Goal: Register for event/course

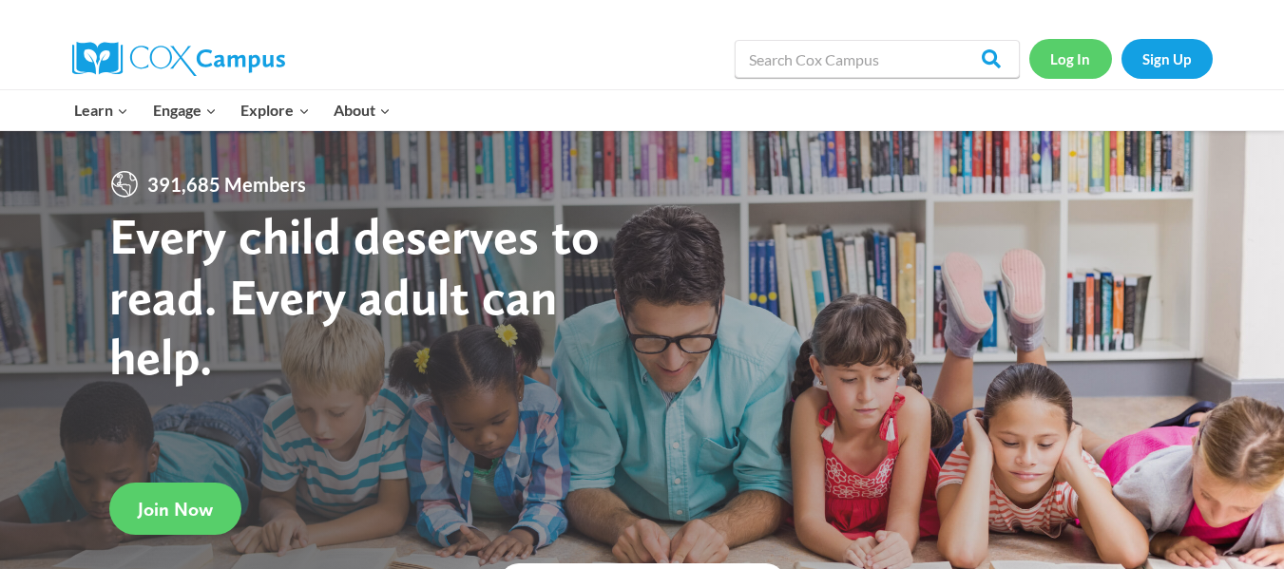
click at [1073, 52] on link "Log In" at bounding box center [1070, 58] width 83 height 39
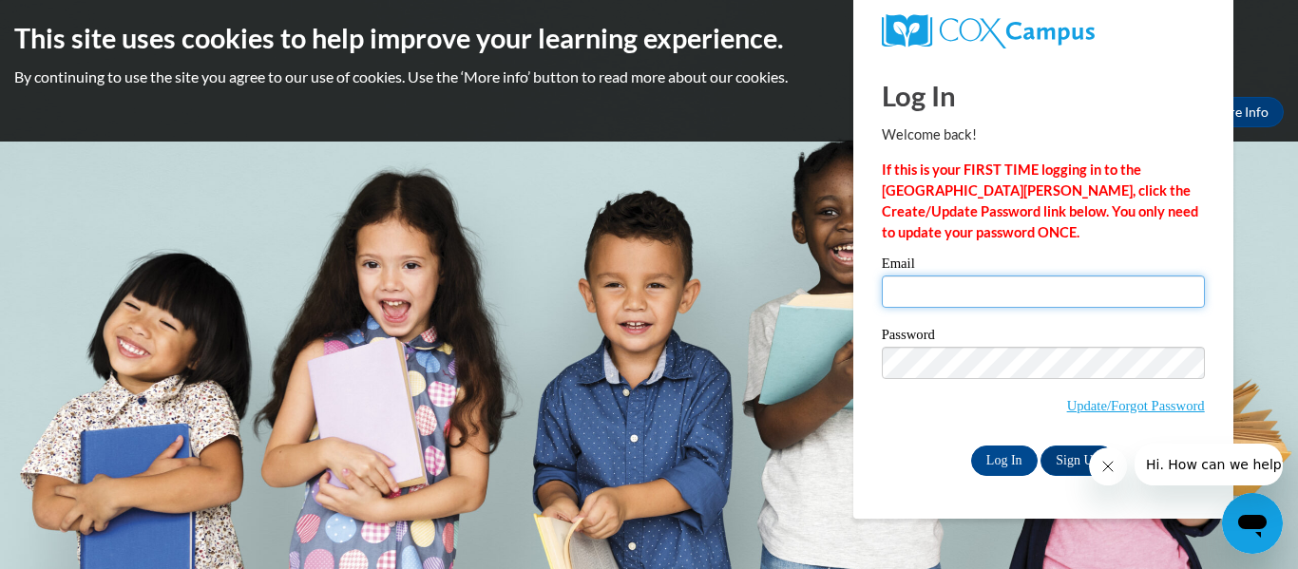
click at [897, 278] on input "Email" at bounding box center [1043, 292] width 323 height 32
type input "taishawniadiane@gmail.com"
click at [1270, 295] on body "This site uses cookies to help improve your learning experience. By continuing …" at bounding box center [649, 284] width 1298 height 569
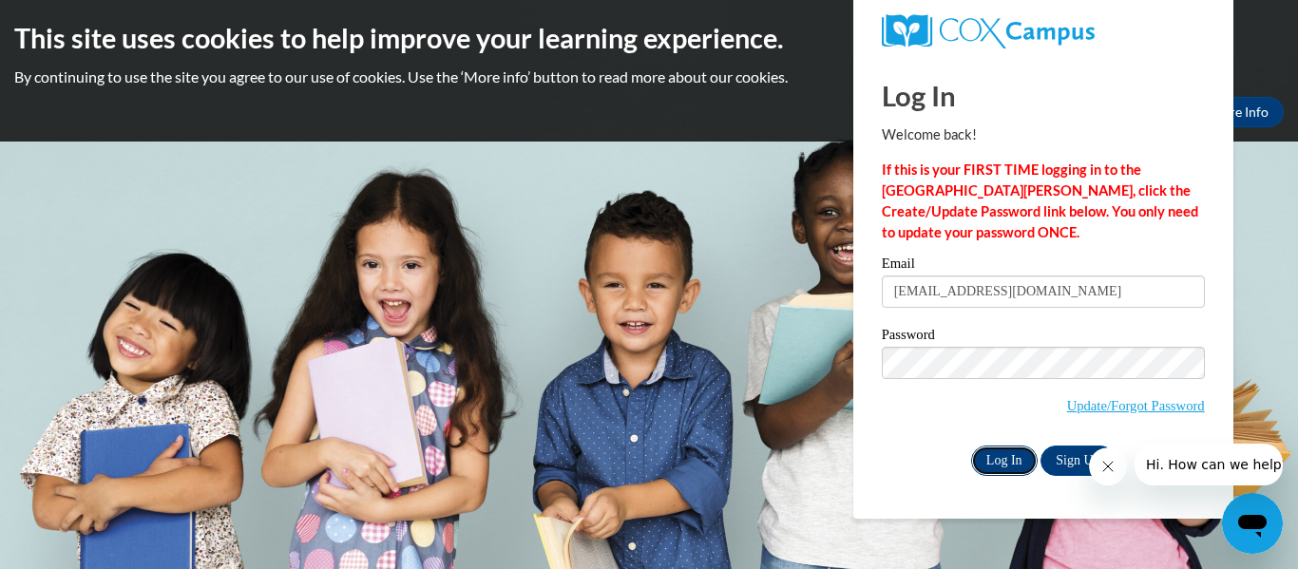
click at [999, 449] on input "Log In" at bounding box center [1004, 461] width 67 height 30
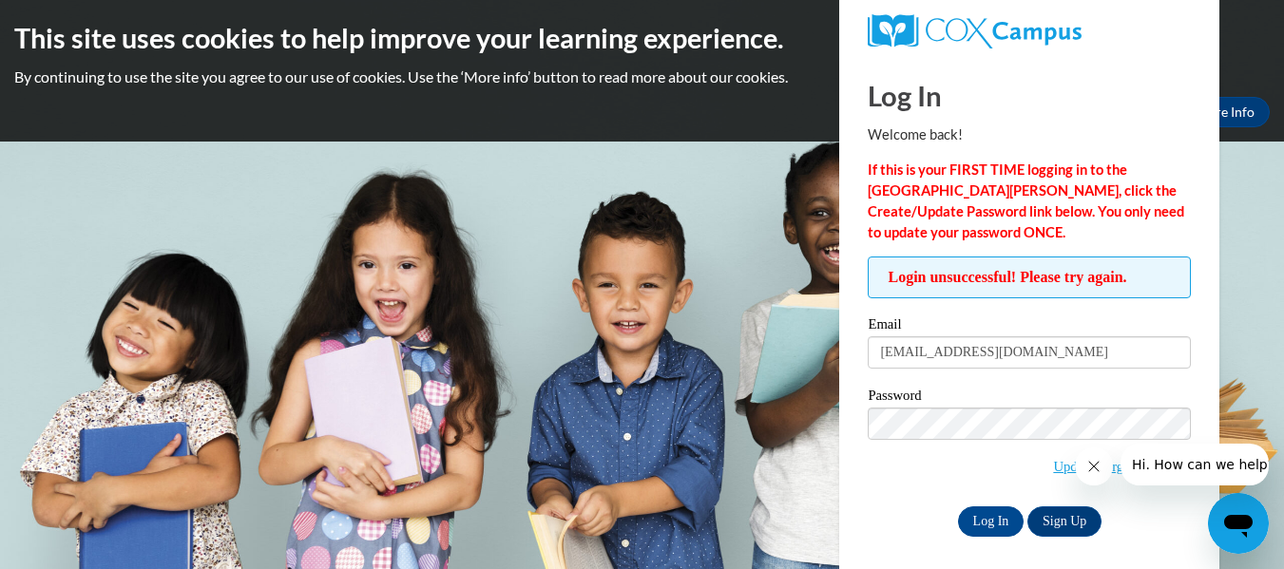
click at [1251, 356] on body "This site uses cookies to help improve your learning experience. By continuing …" at bounding box center [642, 284] width 1284 height 569
click at [1009, 513] on input "Log In" at bounding box center [991, 521] width 67 height 30
click at [1091, 460] on icon "Close message from company" at bounding box center [1092, 466] width 15 height 15
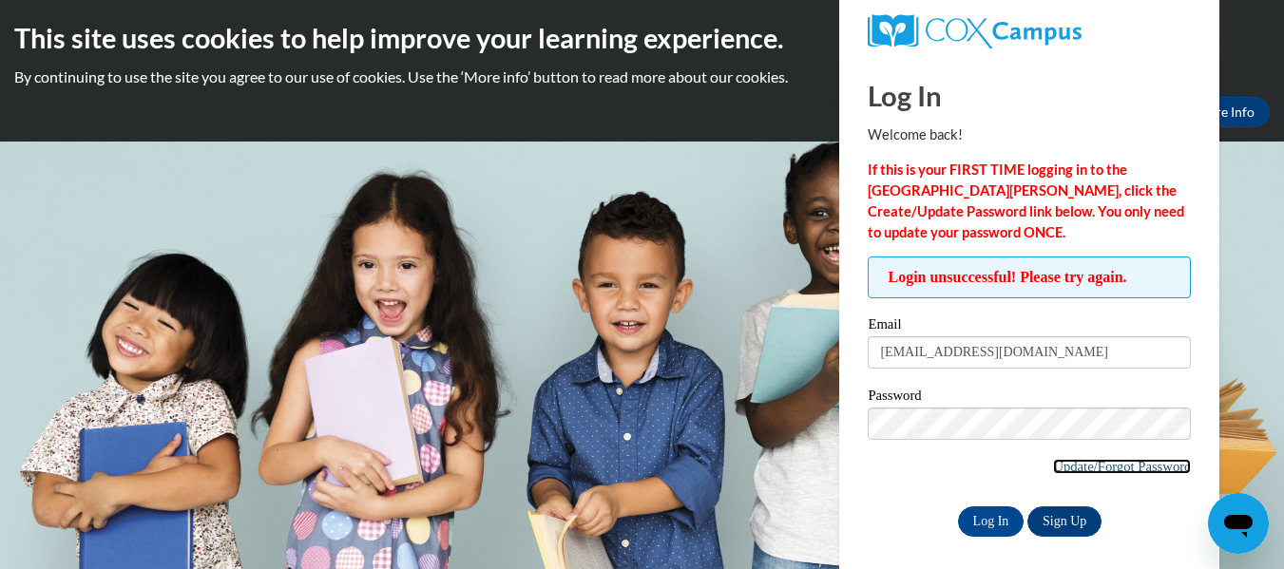
click at [1074, 461] on link "Update/Forgot Password" at bounding box center [1122, 466] width 138 height 15
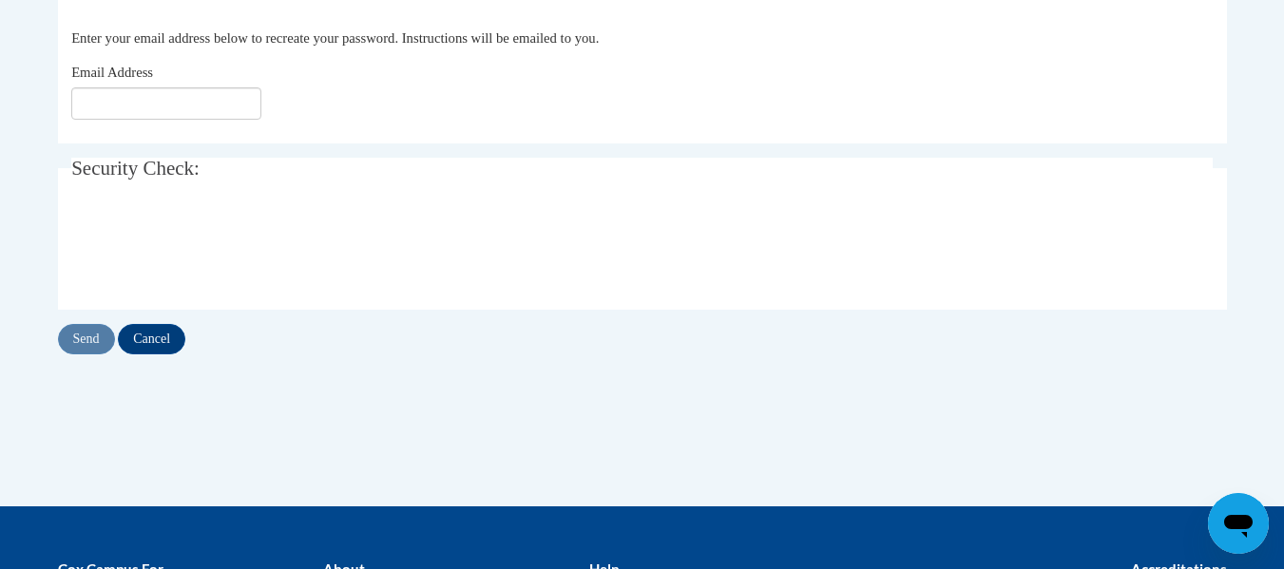
scroll to position [380, 0]
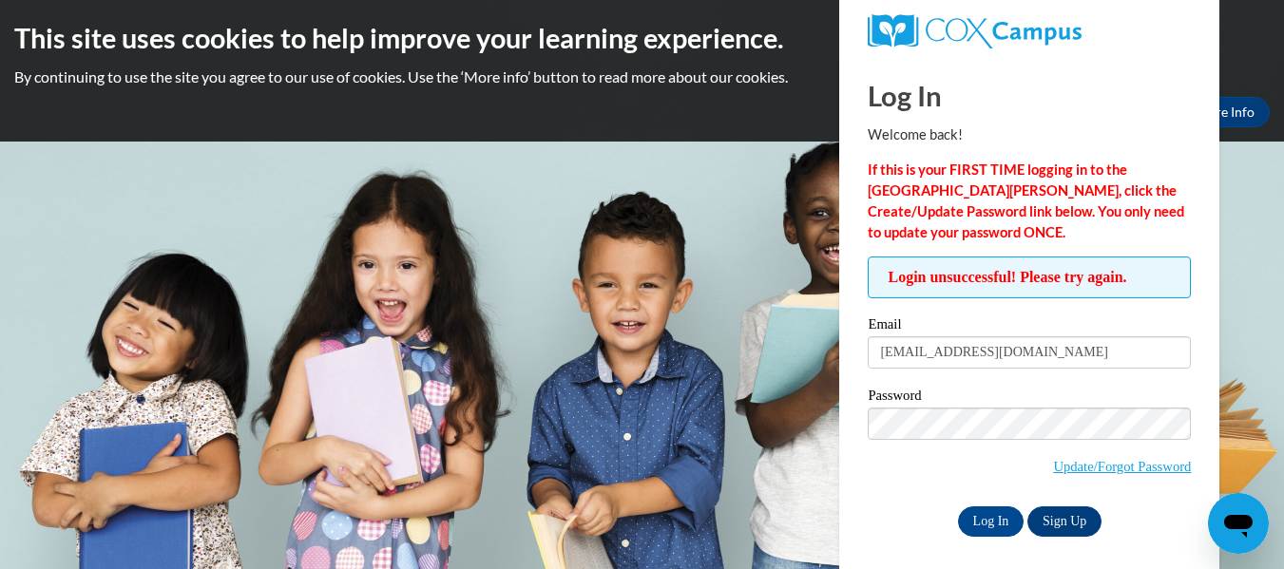
click at [1239, 412] on body "This site uses cookies to help improve your learning experience. By continuing …" at bounding box center [642, 284] width 1284 height 569
click at [999, 508] on input "Log In" at bounding box center [991, 521] width 67 height 30
click at [1089, 461] on link "Update/Forgot Password" at bounding box center [1122, 466] width 138 height 15
click at [1071, 514] on link "Sign Up" at bounding box center [1064, 521] width 74 height 30
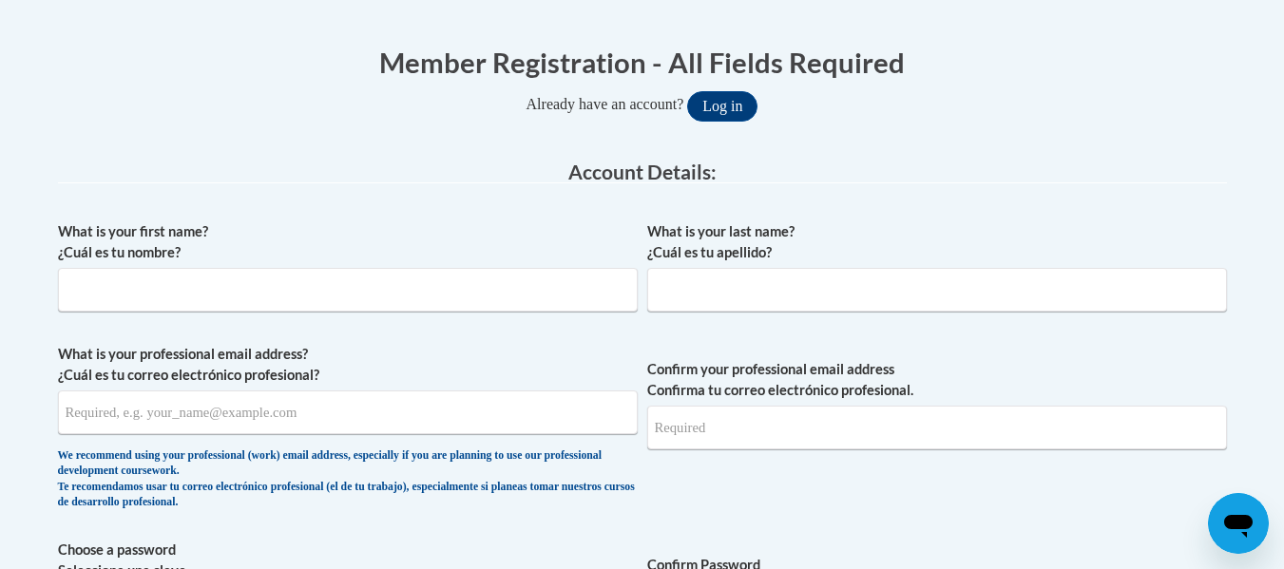
scroll to position [380, 0]
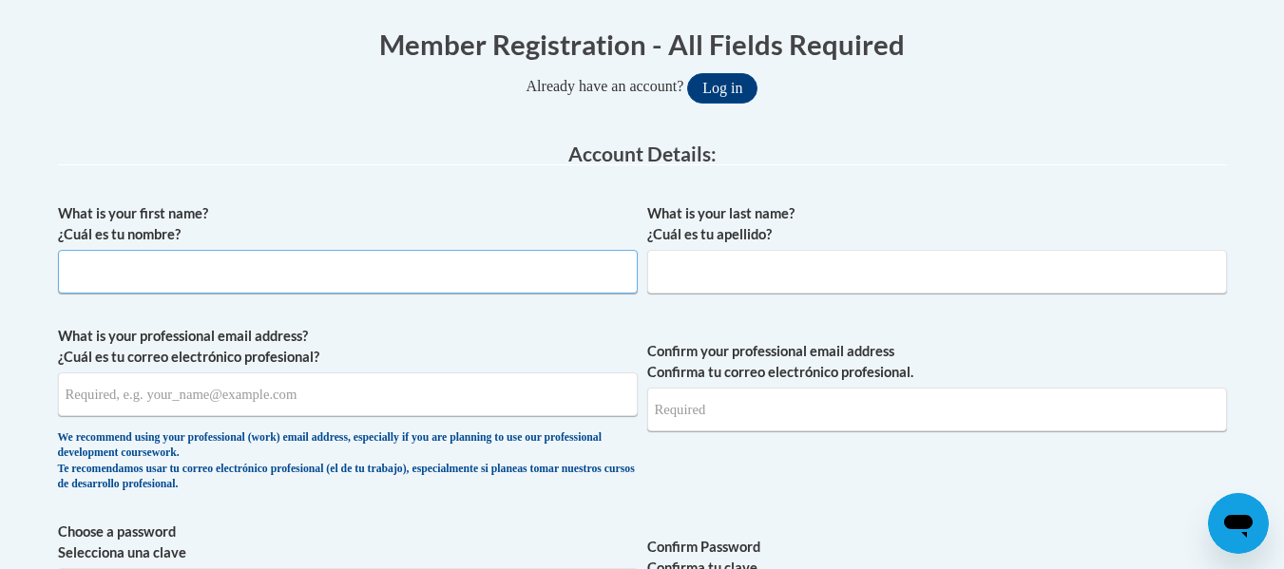
click at [91, 270] on input "What is your first name? ¿Cuál es tu nombre?" at bounding box center [348, 272] width 580 height 44
type input "Taishawnia"
click at [677, 267] on input "What is your last name? ¿Cuál es tu apellido?" at bounding box center [937, 272] width 580 height 44
click at [667, 273] on input "Pekins" at bounding box center [937, 272] width 580 height 44
type input "Perkins"
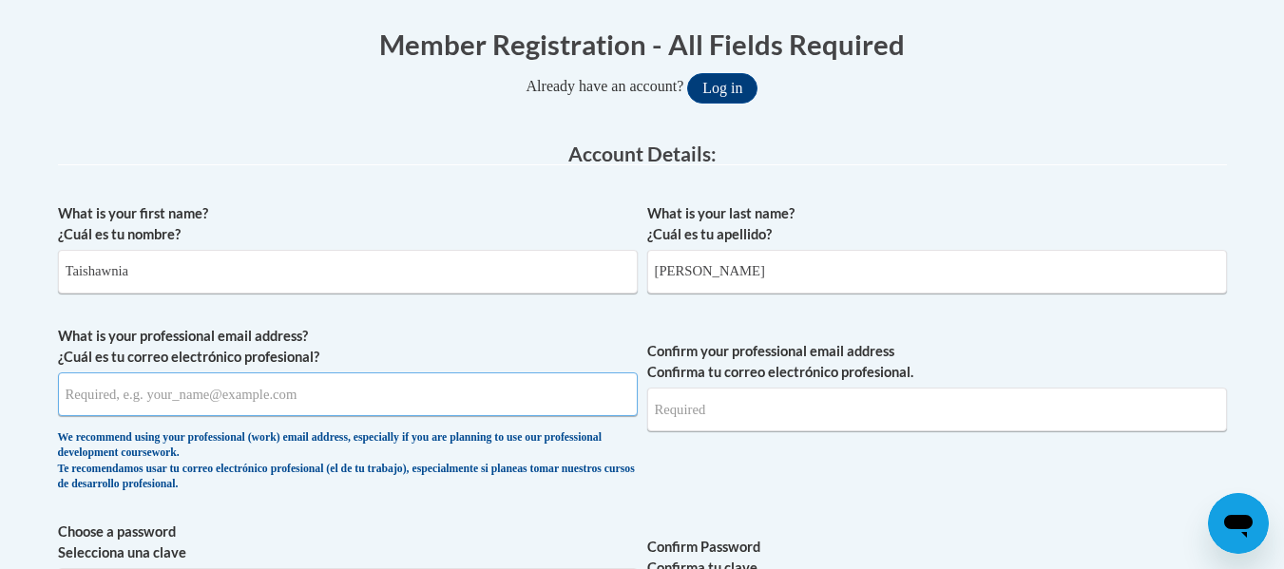
click at [124, 402] on input "What is your professional email address? ¿Cuál es tu correo electrónico profesi…" at bounding box center [348, 395] width 580 height 44
type input "taishawnia.perkins@ndo.org"
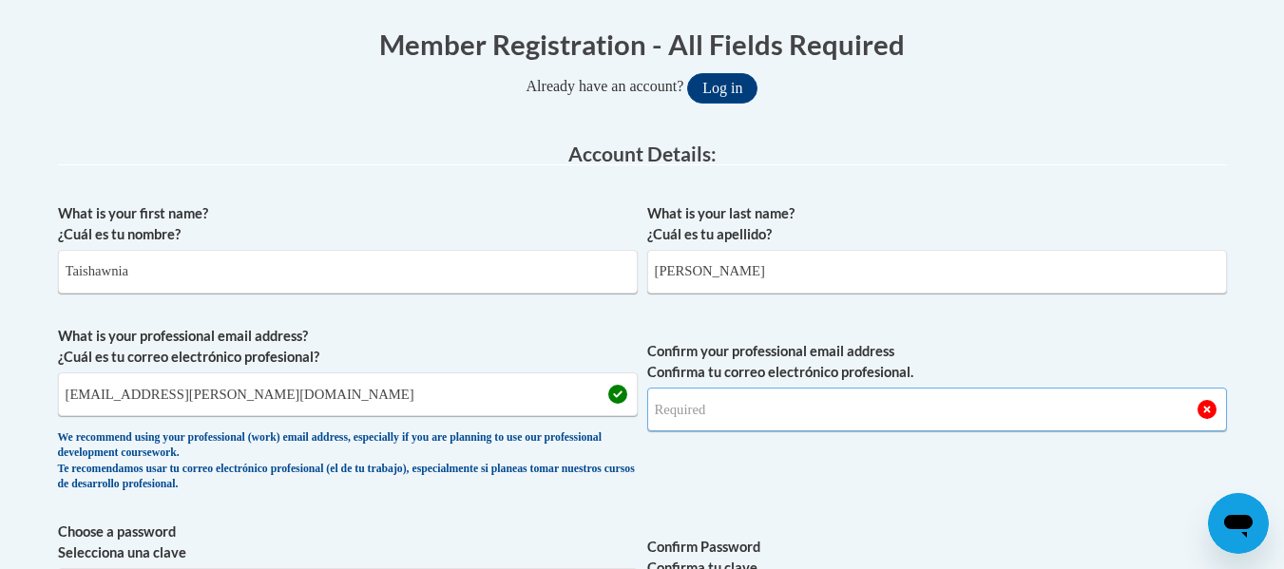
click at [679, 411] on input "Confirm your professional email address Confirma tu correo electrónico profesio…" at bounding box center [937, 410] width 580 height 44
type input "taishawnia.perkins@ndo.org"
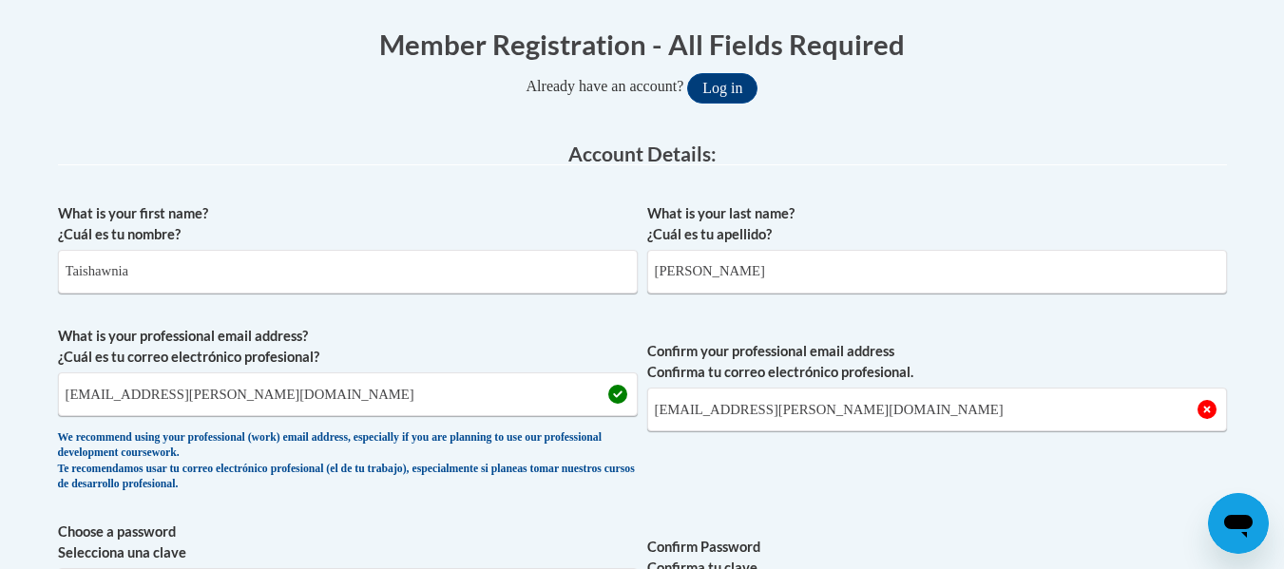
click at [773, 458] on span "Confirm your professional email address Confirma tu correo electrónico profesio…" at bounding box center [937, 414] width 580 height 176
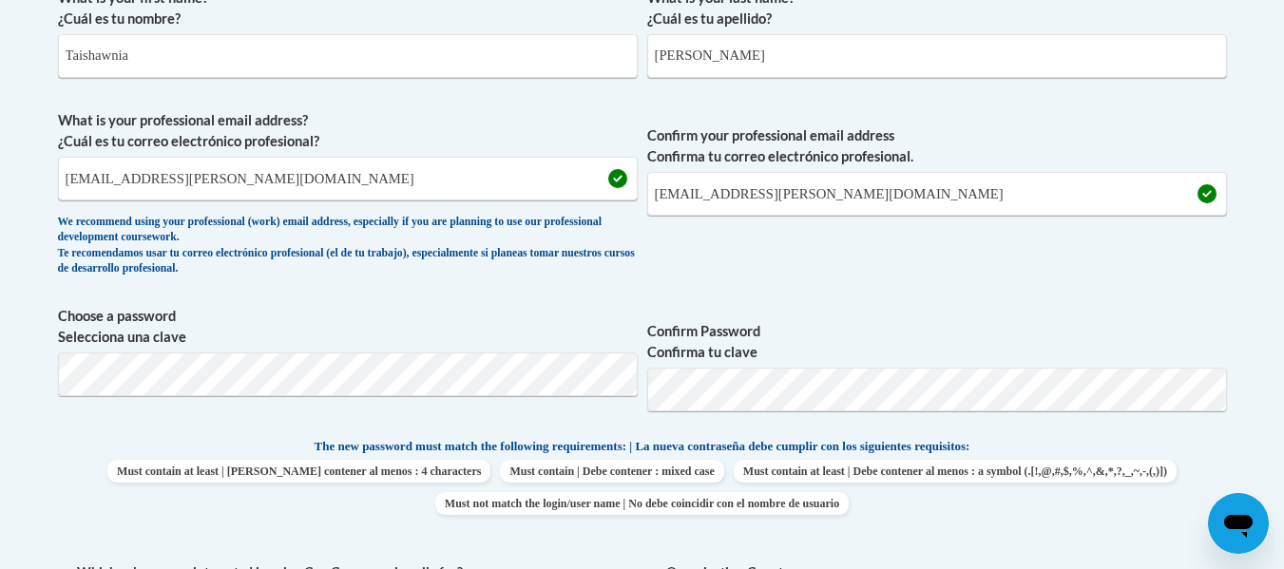
scroll to position [684, 0]
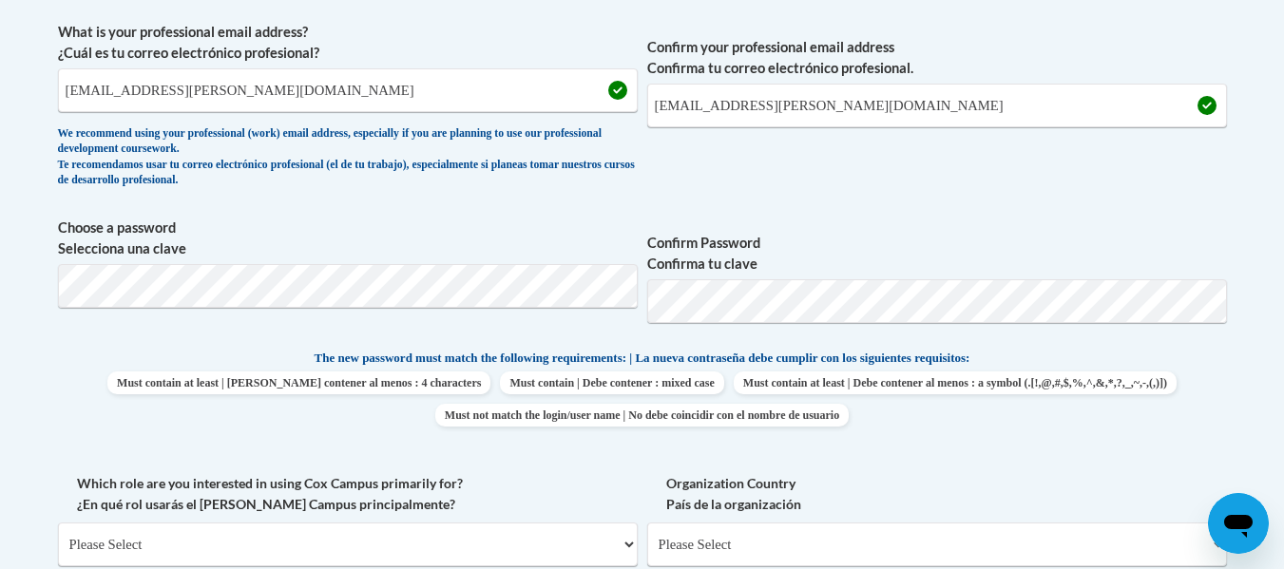
click at [975, 509] on label "Organization Country País de la organización" at bounding box center [937, 494] width 580 height 42
click at [975, 523] on select "Please Select United States | Estados Unidos Outside of the United States | Fue…" at bounding box center [937, 545] width 580 height 44
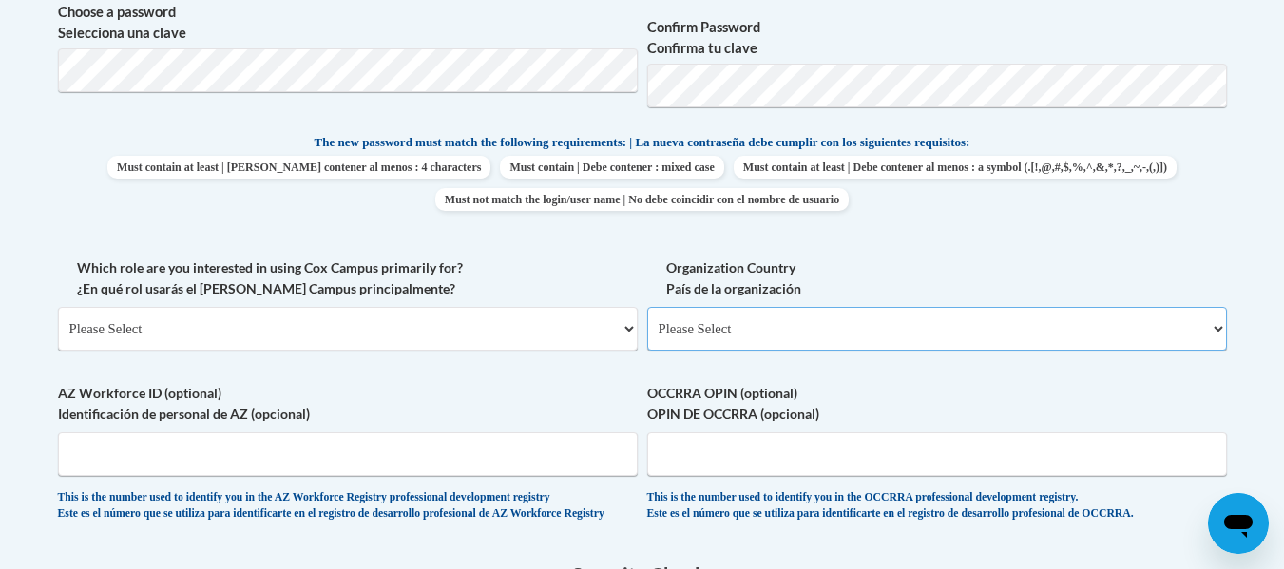
scroll to position [975, 0]
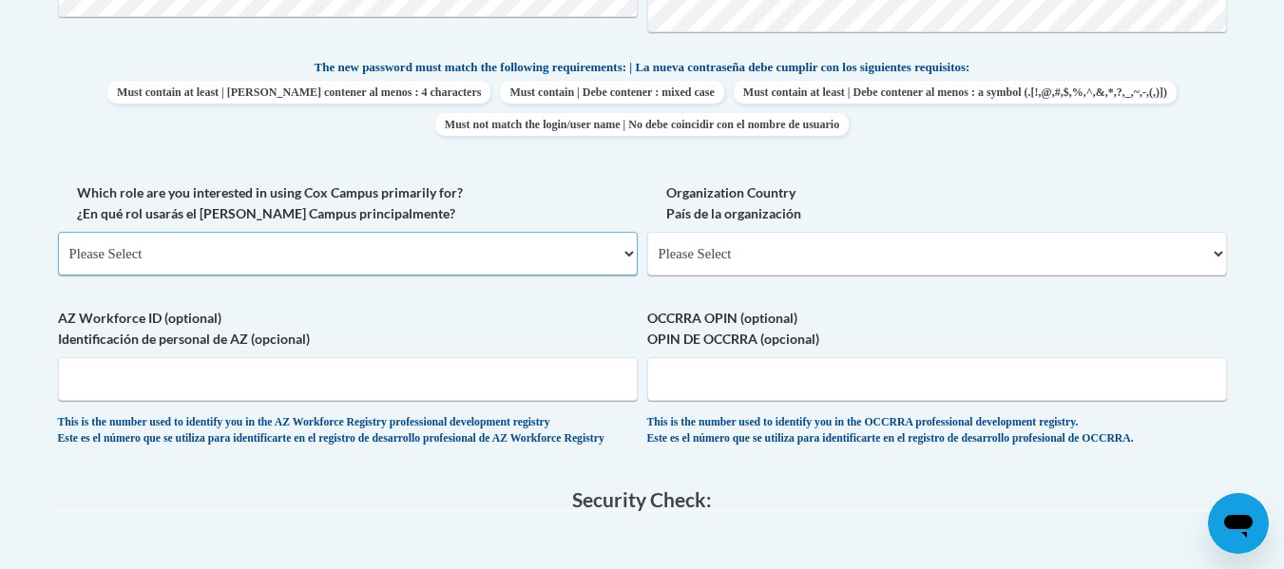
click at [625, 255] on select "Please Select College/University | Colegio/Universidad Community/Nonprofit Part…" at bounding box center [348, 254] width 580 height 44
select select "fbf2d438-af2f-41f8-98f1-81c410e29de3"
click at [58, 232] on select "Please Select College/University | Colegio/Universidad Community/Nonprofit Part…" at bounding box center [348, 254] width 580 height 44
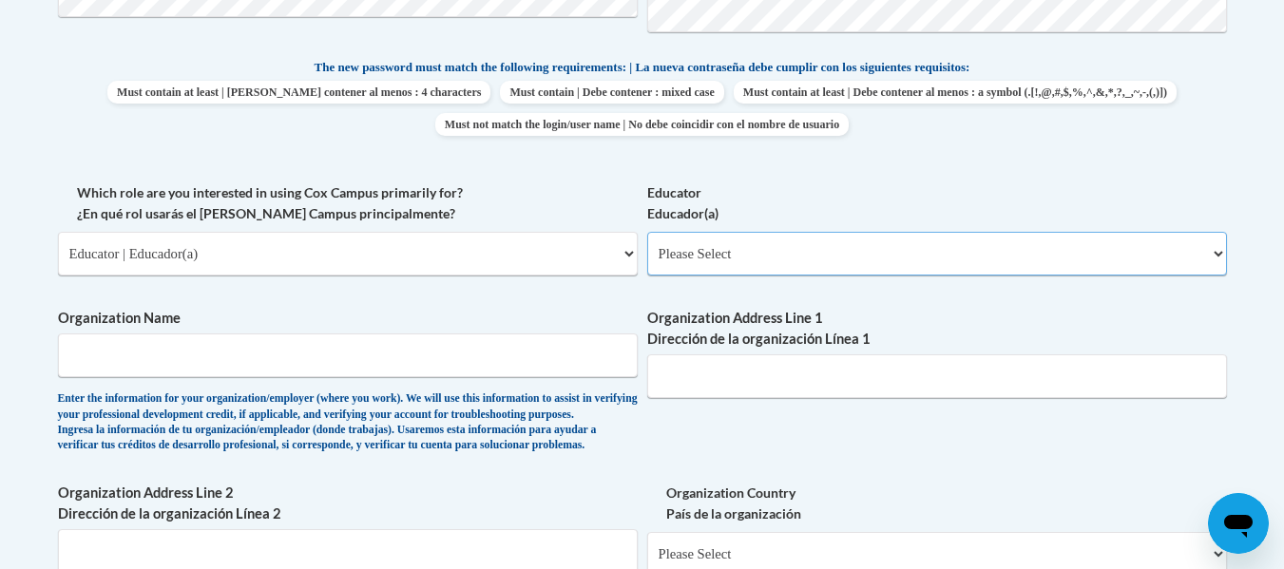
click at [734, 261] on select "Please Select Early Learning/Daycare Teacher/Family Home Care Provider | Maestr…" at bounding box center [937, 254] width 580 height 44
select select "5e2af403-4f2c-4e49-a02f-103e55d7b75b"
click at [647, 232] on select "Please Select Early Learning/Daycare Teacher/Family Home Care Provider | Maestr…" at bounding box center [937, 254] width 580 height 44
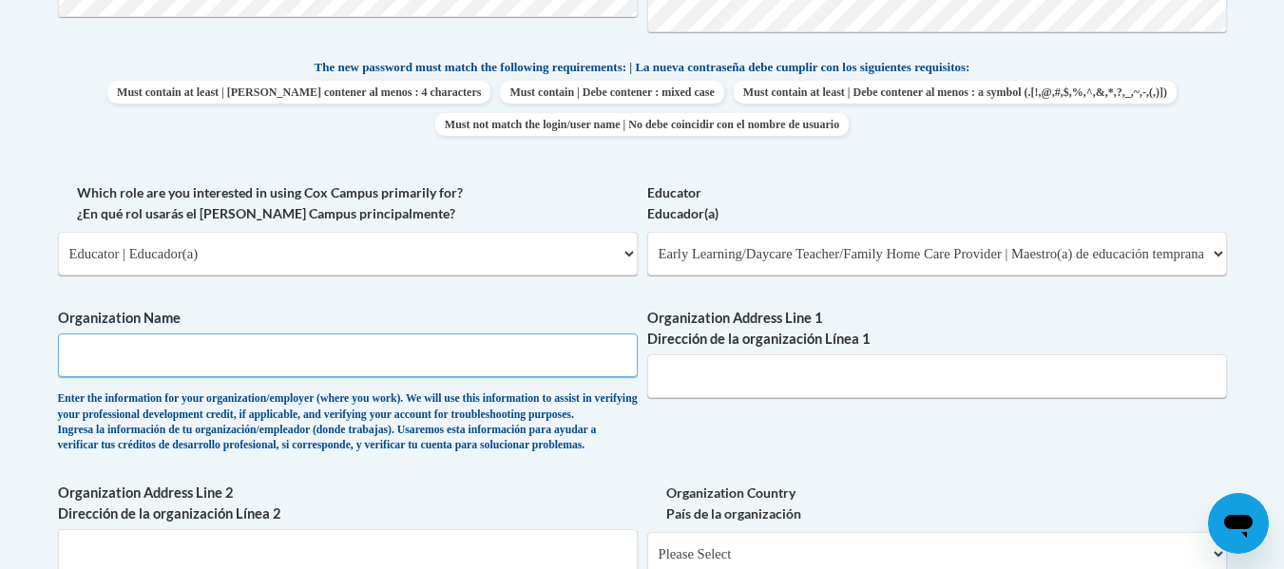
click at [124, 363] on input "Organization Name" at bounding box center [348, 356] width 580 height 44
type input "Head Start"
click at [720, 383] on input "Organization Address Line 1 Dirección de la organización Línea 1" at bounding box center [937, 376] width 580 height 44
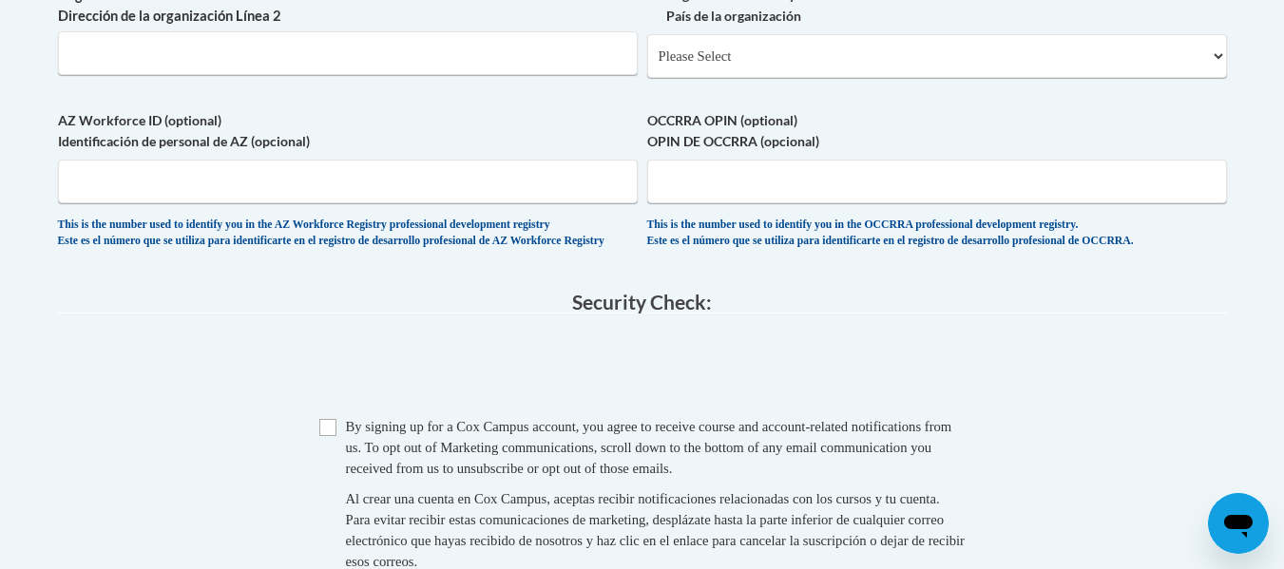
type input "1300 Athens St Gainesville Ga 30507"
click at [759, 78] on select "Please Select United States | Estados Unidos Outside of the United States | Fue…" at bounding box center [937, 56] width 580 height 44
select select "ad49bcad-a171-4b2e-b99c-48b446064914"
click at [647, 65] on select "Please Select United States | Estados Unidos Outside of the United States | Fue…" at bounding box center [937, 56] width 580 height 44
select select
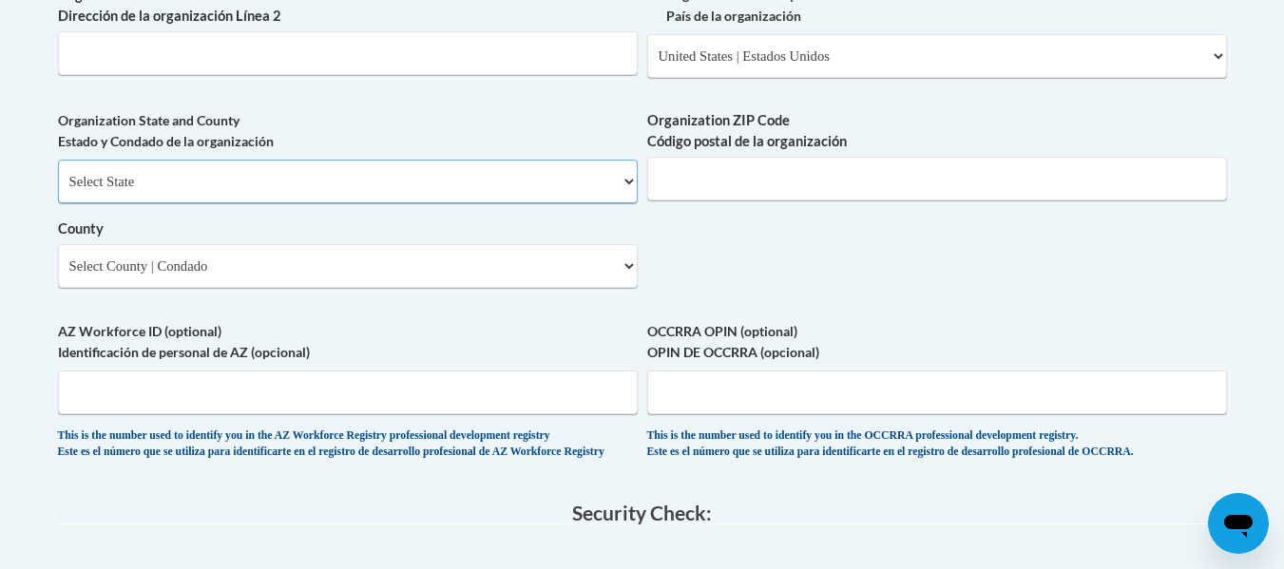
click at [238, 203] on select "Select State Alabama Alaska Arizona Arkansas California Colorado Connecticut De…" at bounding box center [348, 182] width 580 height 44
select select "Georgia"
click at [58, 191] on select "Select State Alabama Alaska Arizona Arkansas California Colorado Connecticut De…" at bounding box center [348, 182] width 580 height 44
click at [702, 201] on input "Organization ZIP Code Código postal de la organización" at bounding box center [937, 179] width 580 height 44
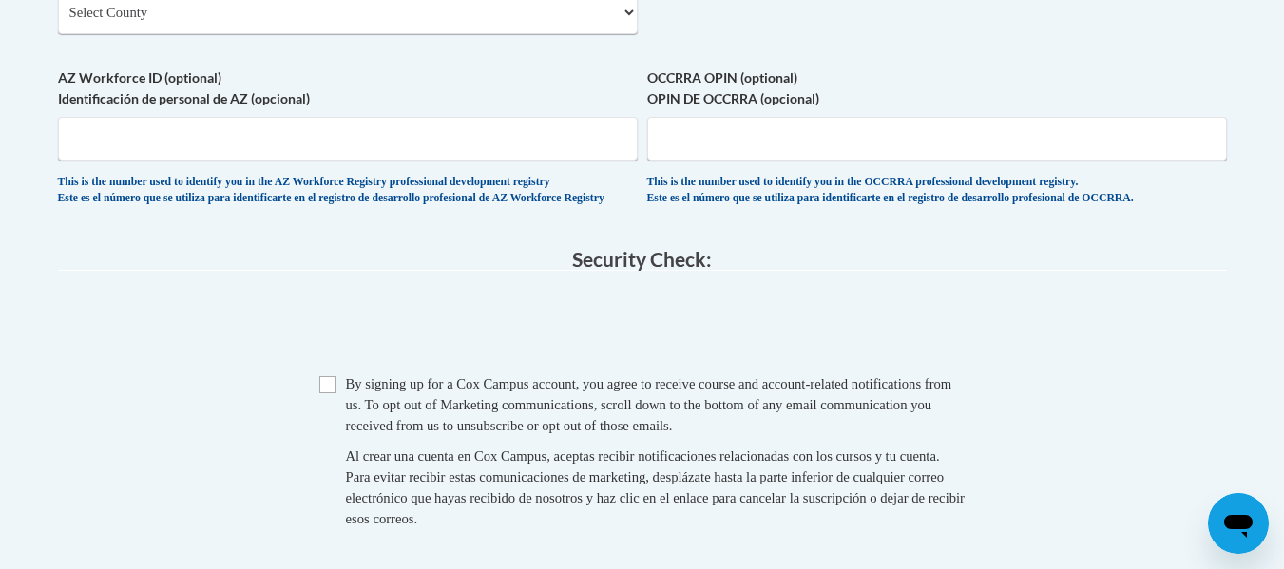
scroll to position [1777, 0]
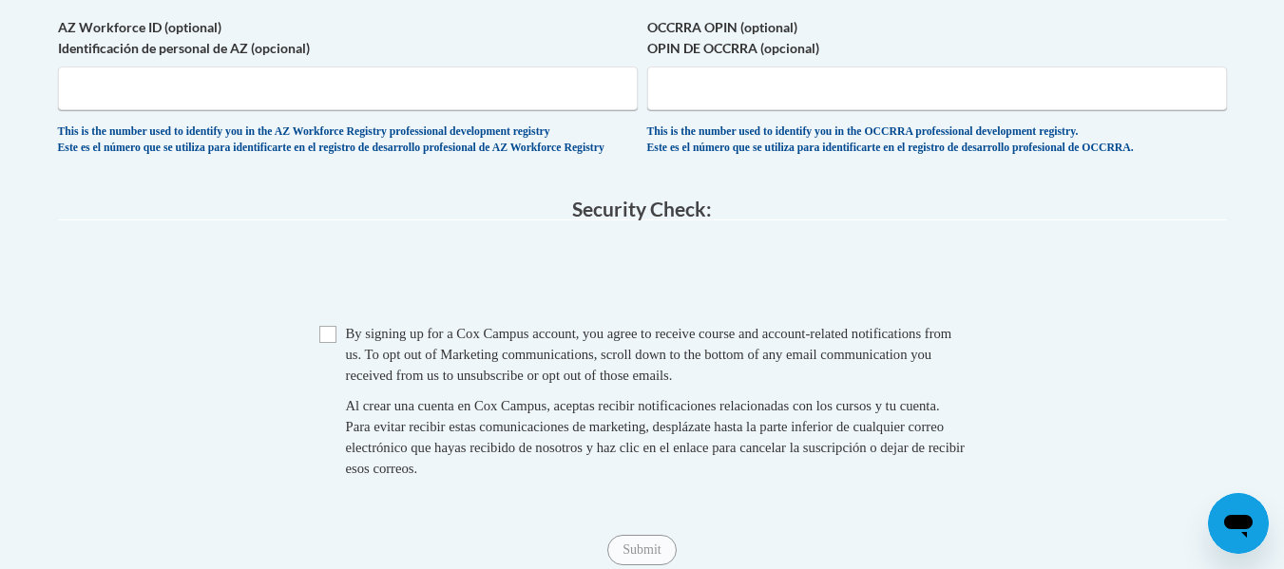
type input "30507"
click at [332, 343] on input "Checkbox" at bounding box center [327, 334] width 17 height 17
checkbox input "true"
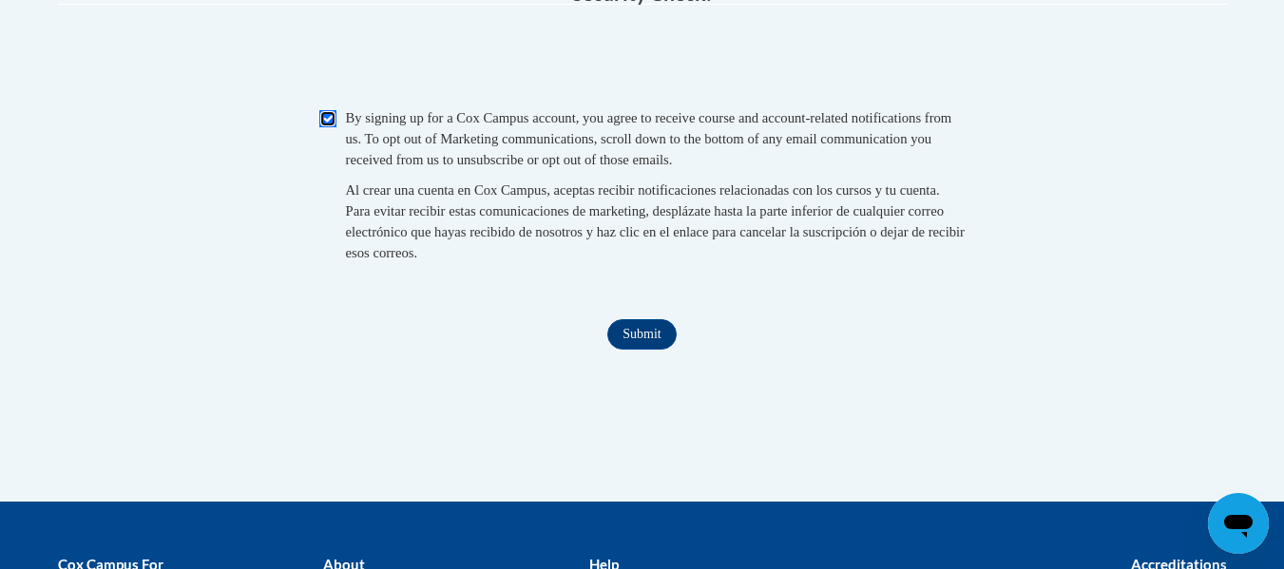
scroll to position [2069, 0]
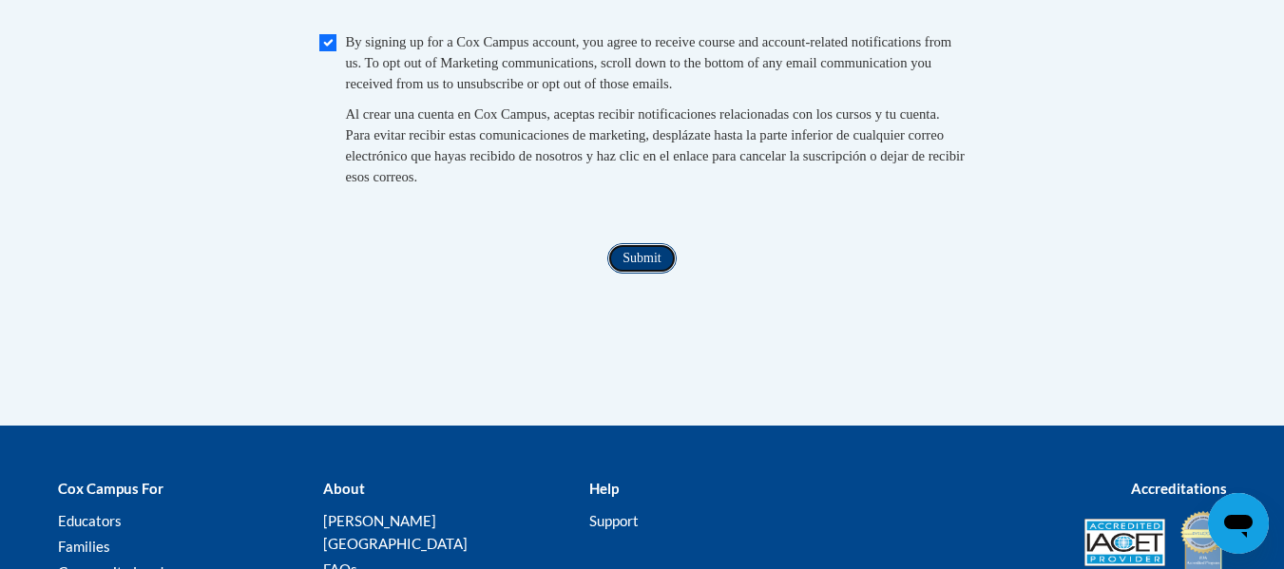
click at [643, 274] on input "Submit" at bounding box center [641, 258] width 68 height 30
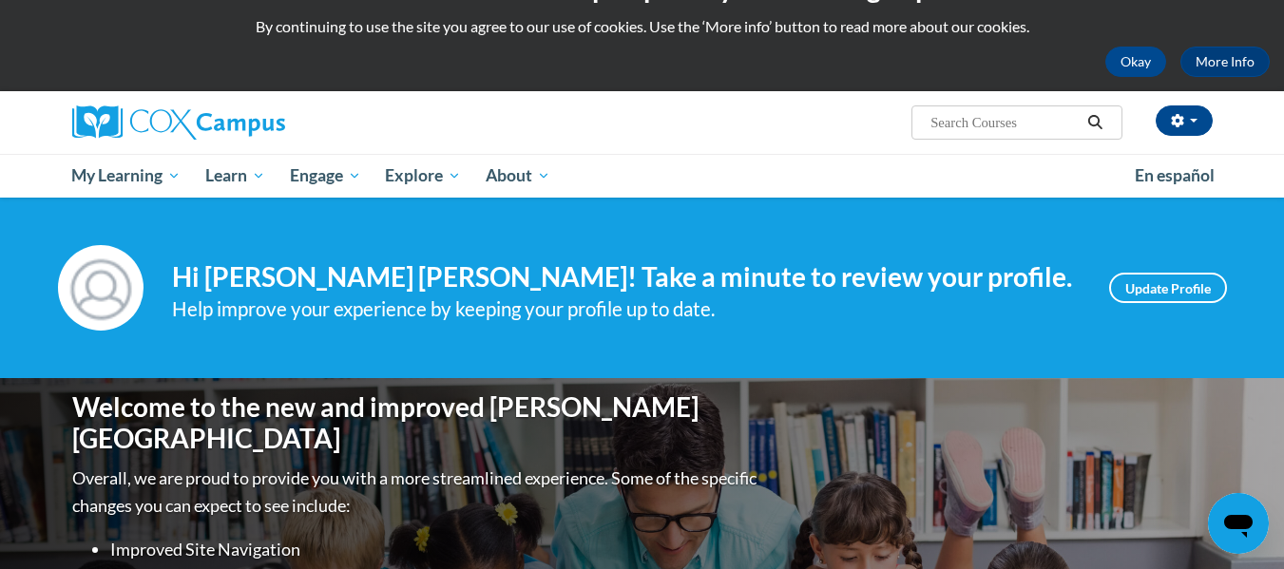
scroll to position [12, 0]
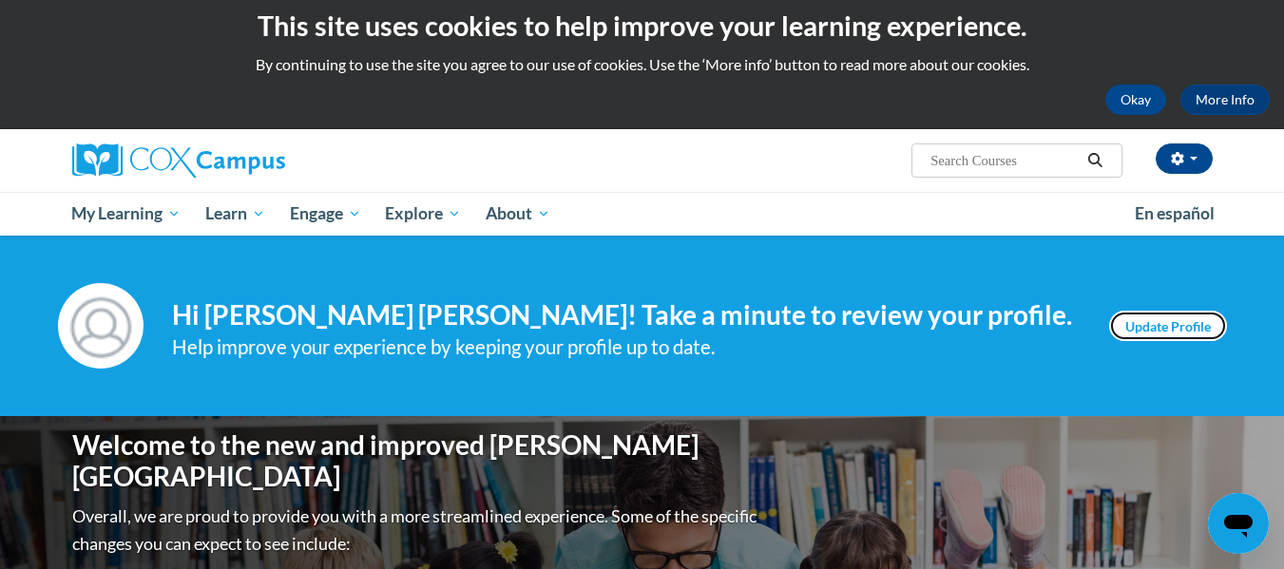
click at [1141, 323] on link "Update Profile" at bounding box center [1168, 326] width 118 height 30
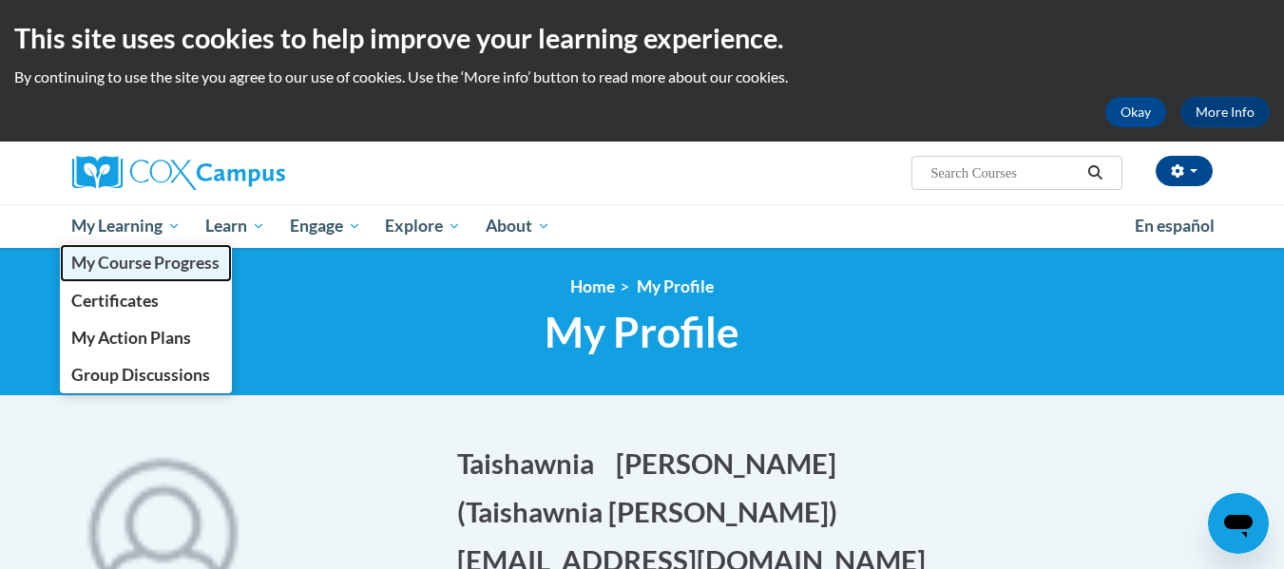
click at [156, 265] on span "My Course Progress" at bounding box center [145, 263] width 148 height 20
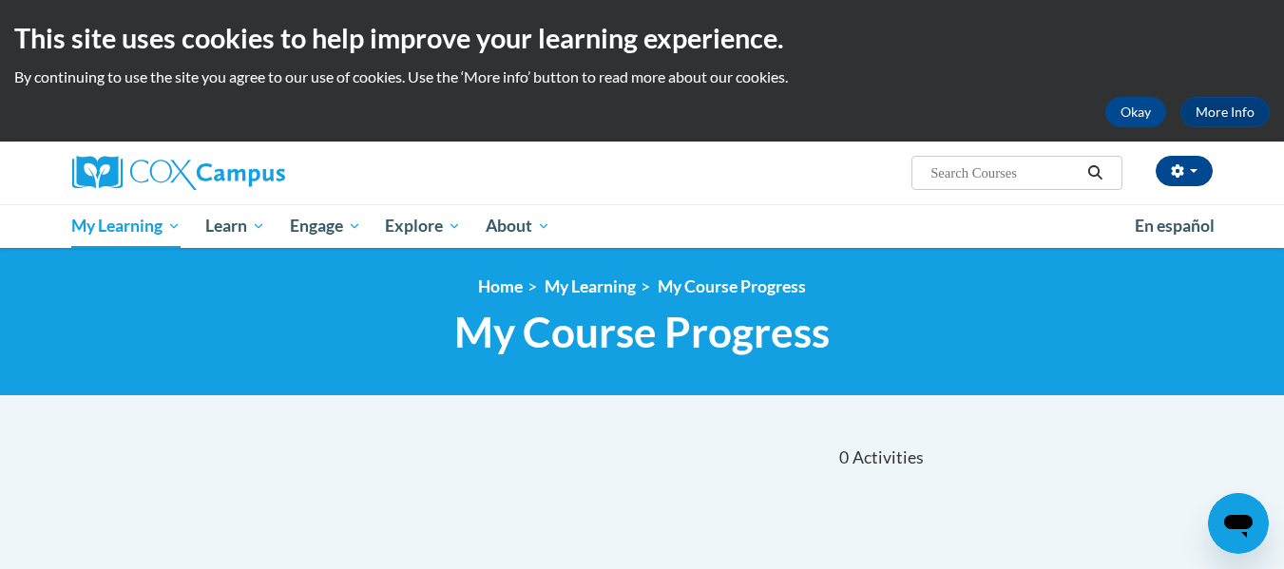
click at [964, 175] on input "Search..." at bounding box center [1004, 173] width 152 height 23
type input "power of language"
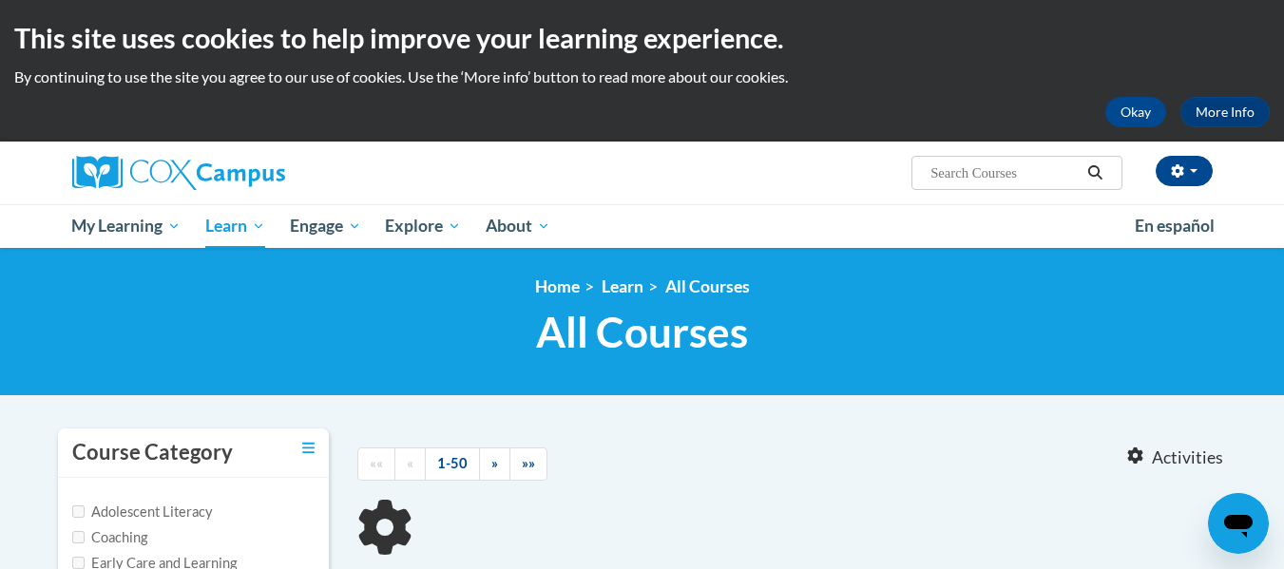
type input "power of language"
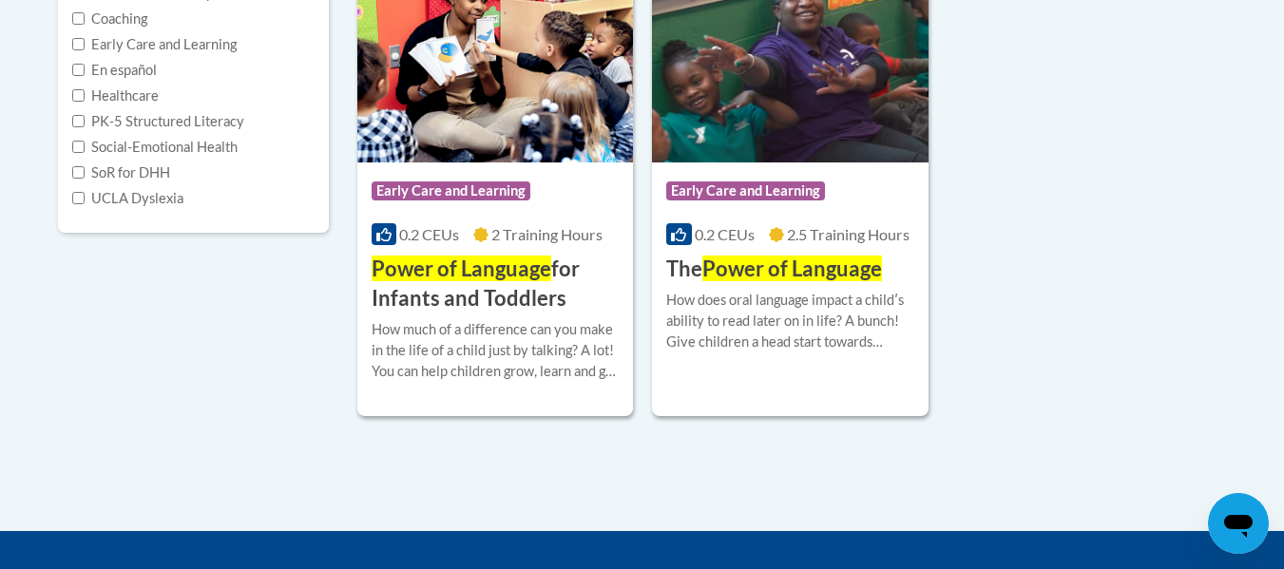
scroll to position [557, 0]
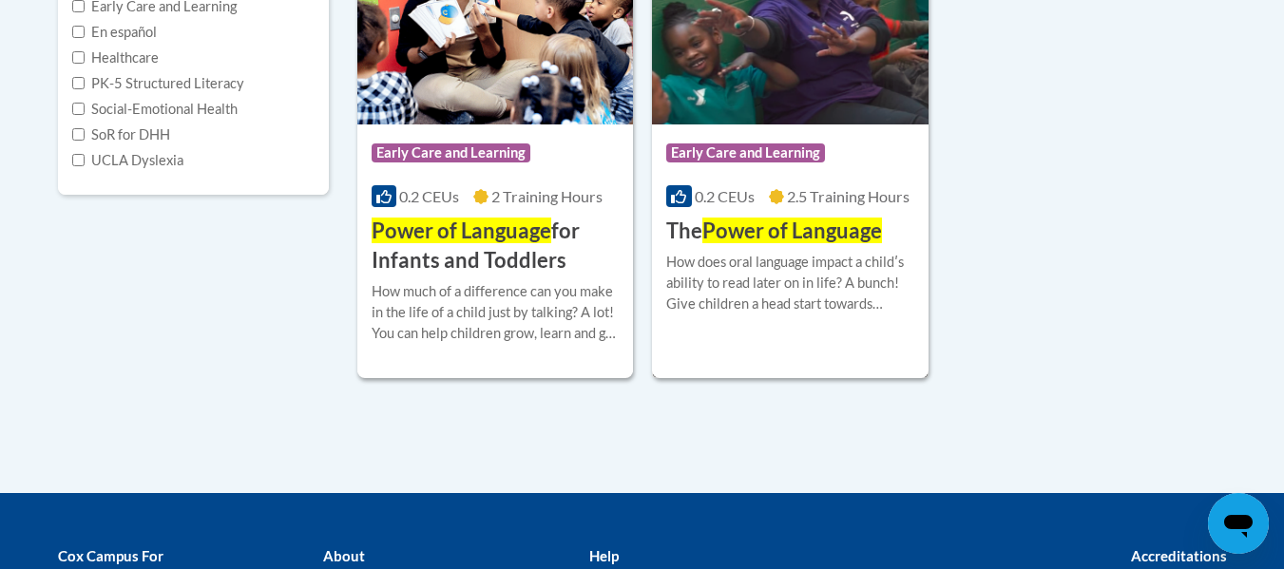
click at [781, 245] on h3 "The Power of Language" at bounding box center [774, 231] width 216 height 29
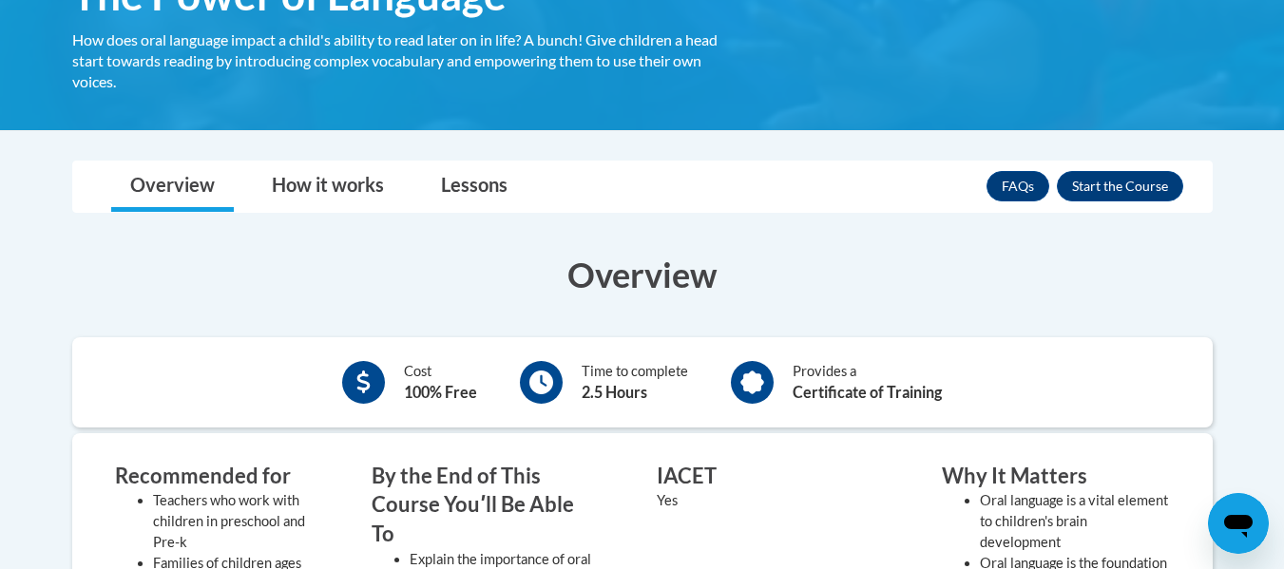
scroll to position [343, 0]
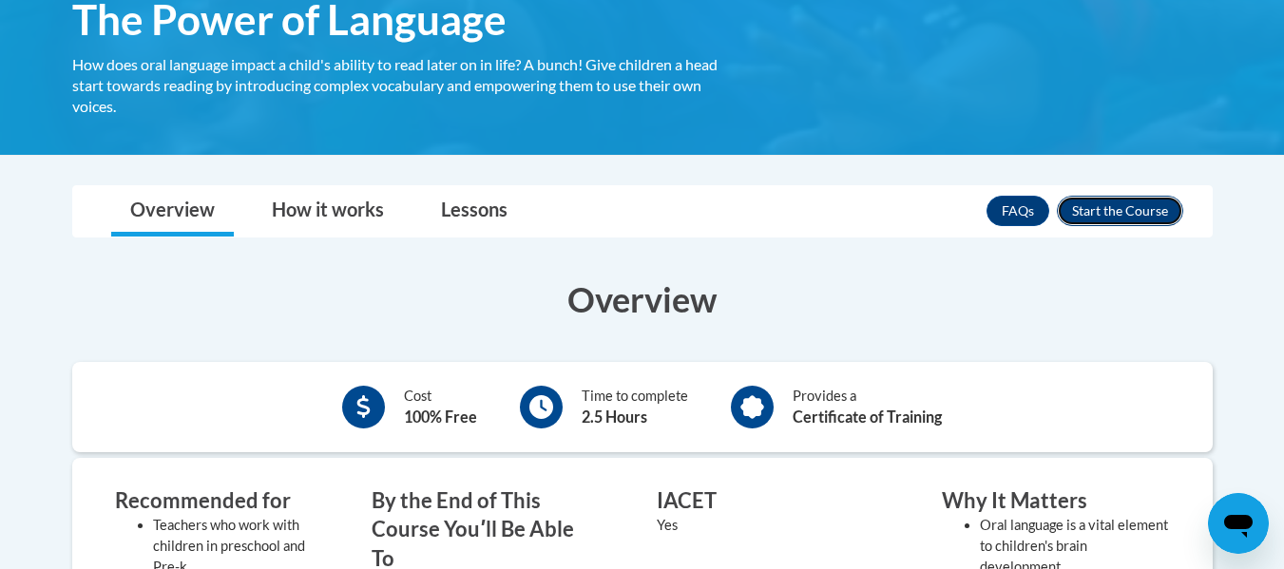
click at [1099, 205] on button "Enroll" at bounding box center [1120, 211] width 126 height 30
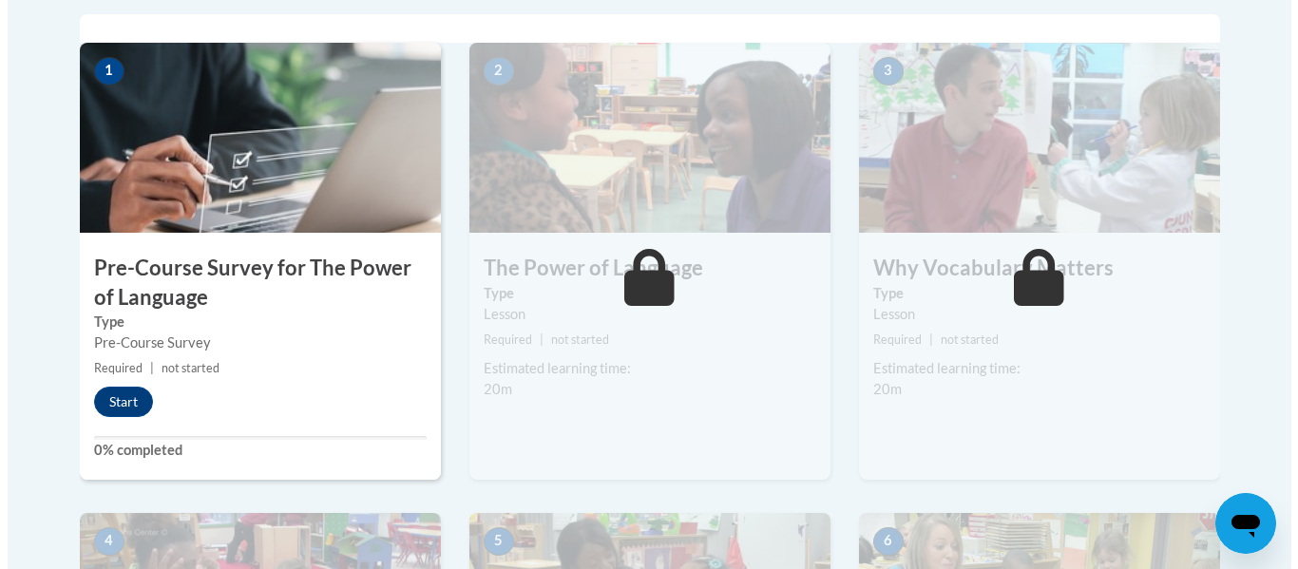
scroll to position [608, 0]
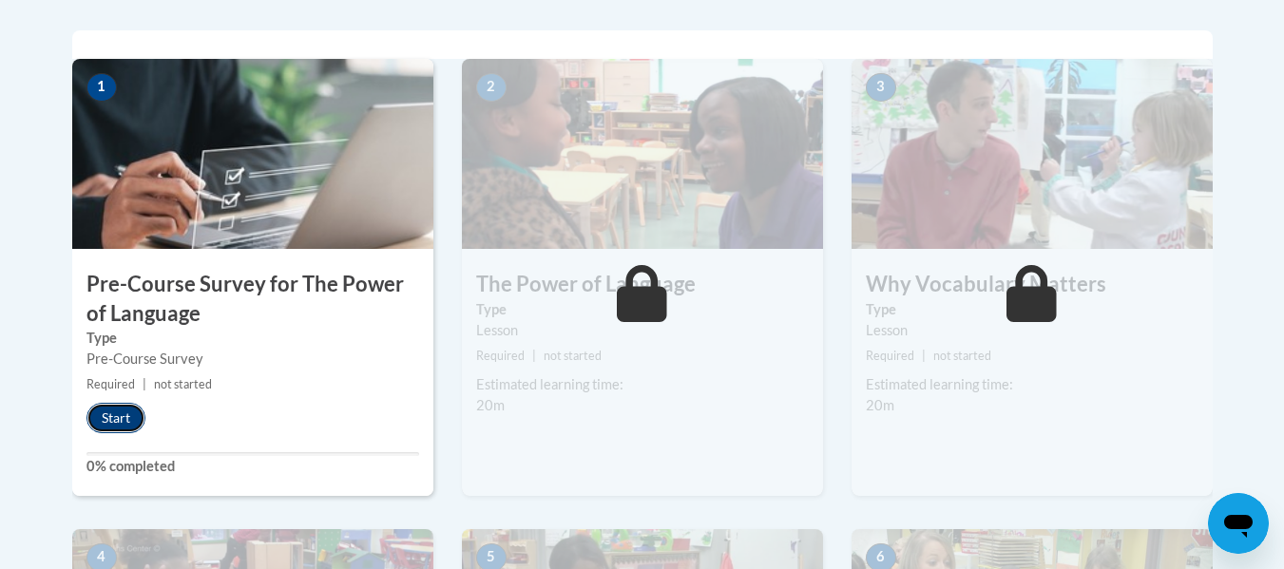
click at [102, 419] on button "Start" at bounding box center [115, 418] width 59 height 30
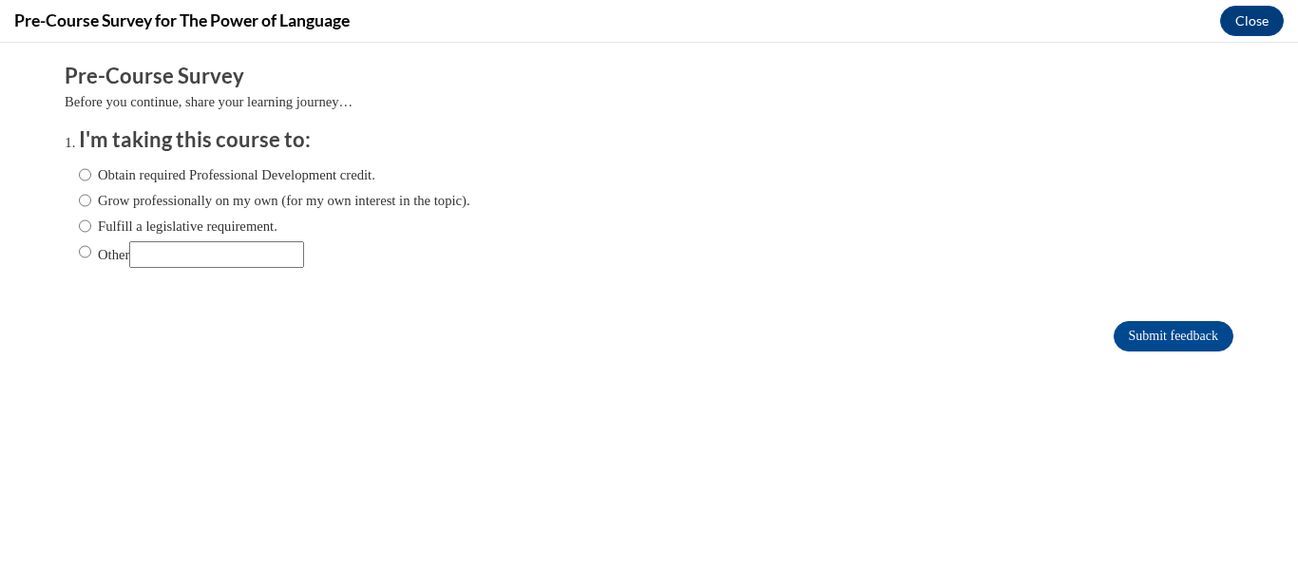
scroll to position [0, 0]
click at [79, 176] on input "Obtain required Professional Development credit." at bounding box center [85, 174] width 12 height 21
radio input "true"
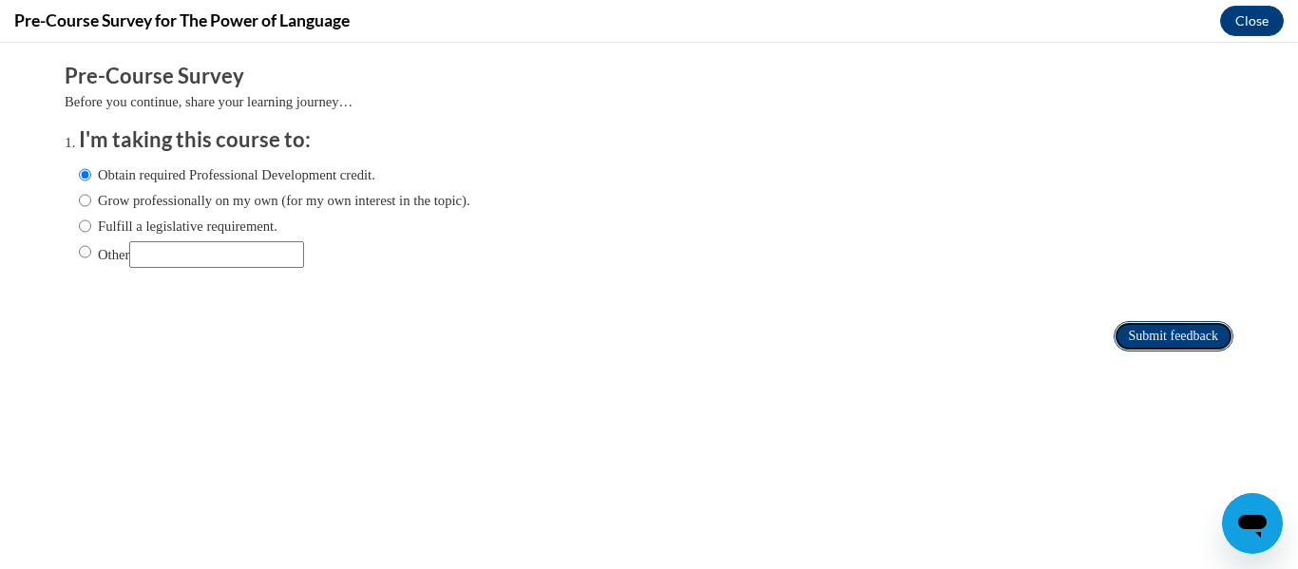
click at [1156, 337] on input "Submit feedback" at bounding box center [1174, 336] width 120 height 30
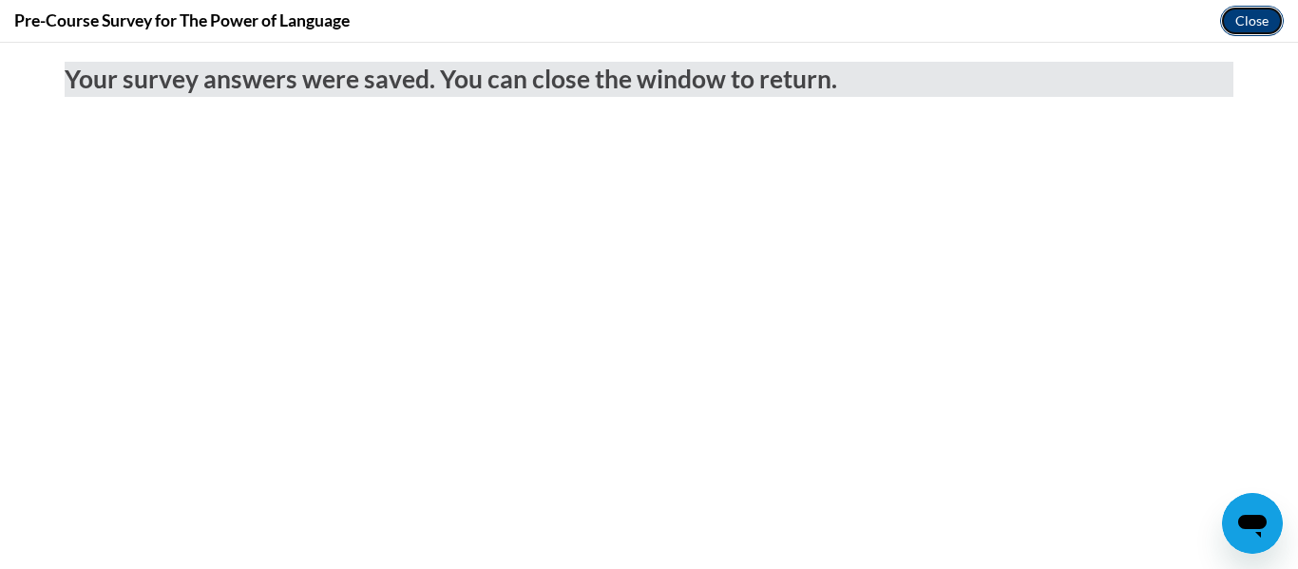
click at [1247, 24] on button "Close" at bounding box center [1252, 21] width 64 height 30
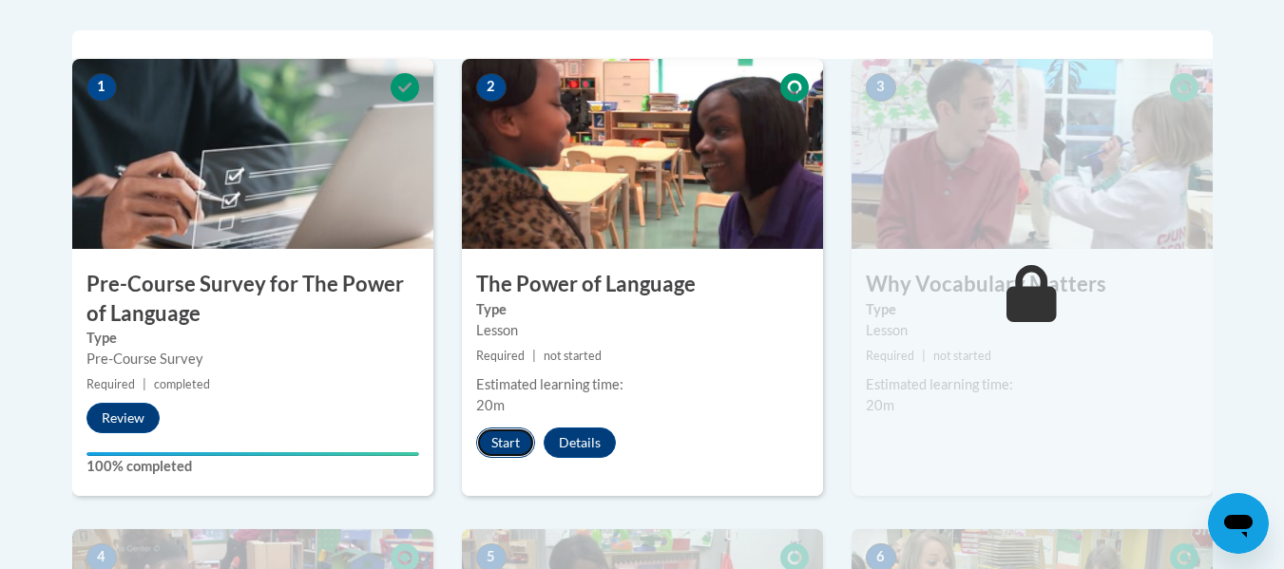
click at [500, 434] on button "Start" at bounding box center [505, 443] width 59 height 30
